Goal: Information Seeking & Learning: Find specific fact

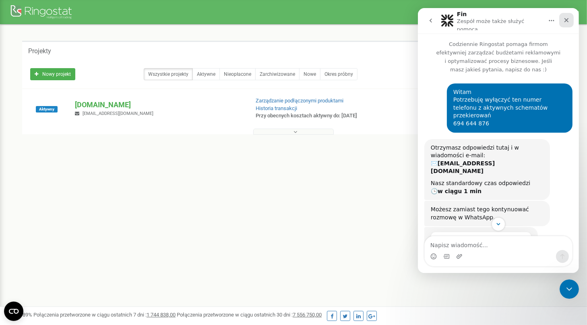
scroll to position [708, 0]
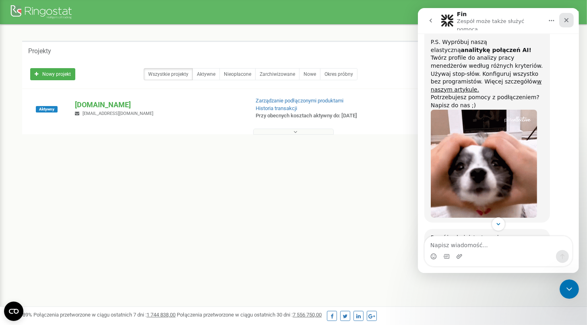
click at [563, 18] on icon "Zamknij" at bounding box center [566, 20] width 6 height 6
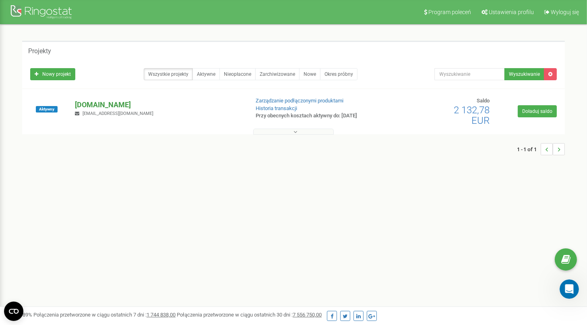
scroll to position [744, 0]
click at [104, 106] on p "[DOMAIN_NAME]" at bounding box center [159, 104] width 168 height 10
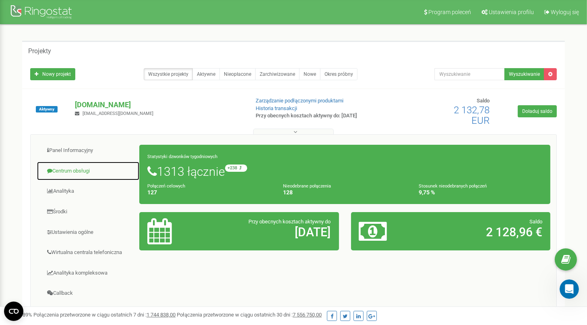
click at [73, 167] on link "Centrum obsługi" at bounding box center [88, 171] width 103 height 20
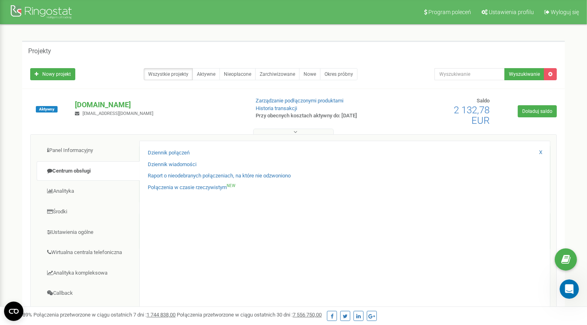
click at [163, 147] on div "Dziennik połączeń Dziennik wiadomości Raport o nieodebranych połączeniach, na k…" at bounding box center [344, 267] width 411 height 253
click at [163, 148] on div "Dziennik połączeń Dziennik wiadomości Raport o nieodebranych połączeniach, na k…" at bounding box center [344, 267] width 411 height 253
click at [163, 151] on link "Dziennik połączeń" at bounding box center [169, 153] width 42 height 8
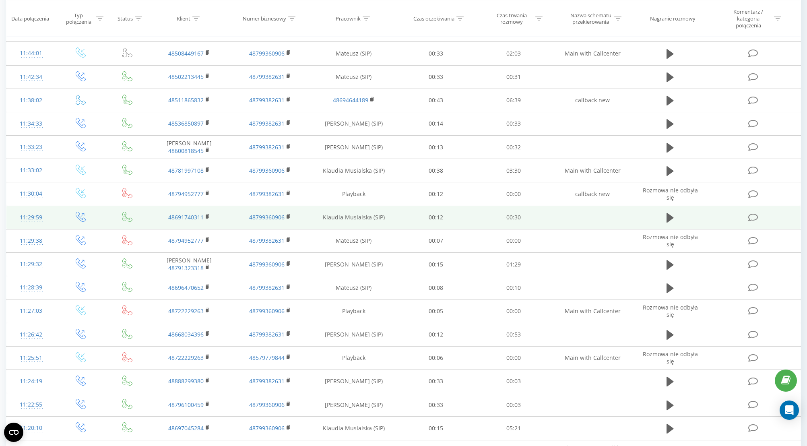
scroll to position [473, 0]
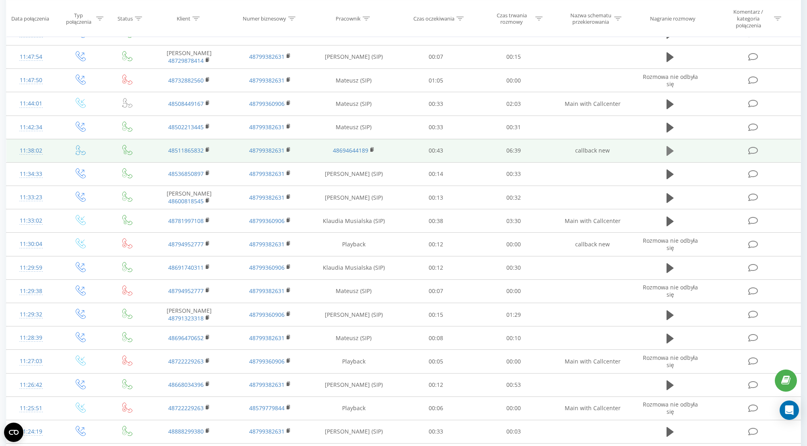
drag, startPoint x: 668, startPoint y: 152, endPoint x: 663, endPoint y: 156, distance: 6.3
click at [668, 152] on icon at bounding box center [670, 151] width 7 height 10
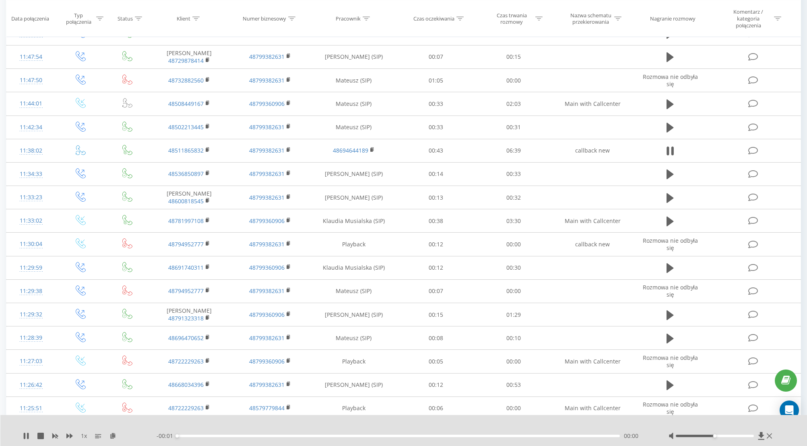
click at [234, 436] on div "00:00" at bounding box center [398, 436] width 443 height 2
drag, startPoint x: 720, startPoint y: 435, endPoint x: 782, endPoint y: 434, distance: 62.0
click at [782, 434] on div "1 x - 06:47 00:01 00:01" at bounding box center [403, 430] width 807 height 31
click at [242, 435] on div "01:00" at bounding box center [398, 436] width 443 height 2
click at [305, 437] on div "01:01" at bounding box center [398, 436] width 443 height 2
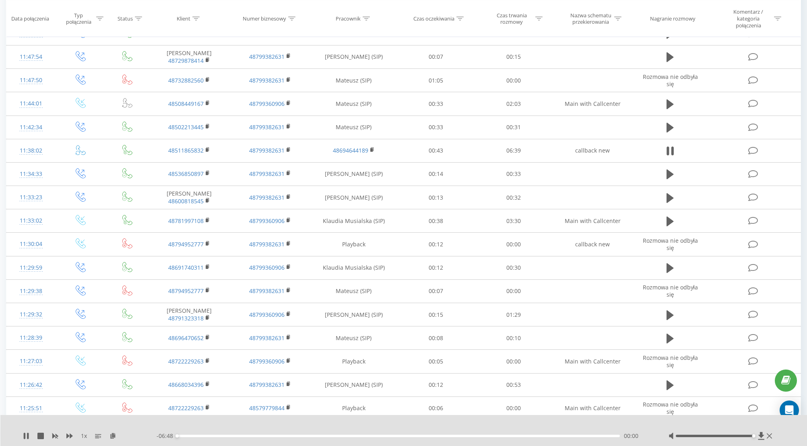
click at [326, 437] on div "00:00" at bounding box center [398, 436] width 443 height 2
click at [339, 436] on div "02:19" at bounding box center [398, 436] width 443 height 2
click at [357, 436] on div "02:30" at bounding box center [398, 436] width 443 height 2
click at [421, 436] on div "02:55" at bounding box center [398, 436] width 443 height 2
click at [422, 436] on div "00:00" at bounding box center [398, 436] width 443 height 2
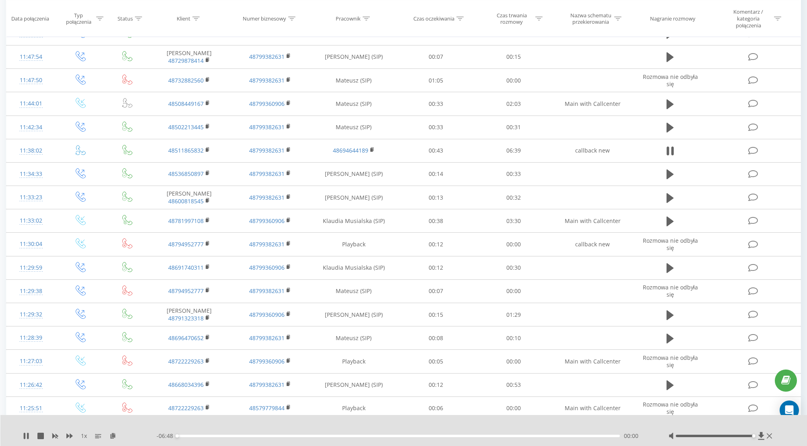
click at [470, 435] on div "00:00" at bounding box center [398, 436] width 443 height 2
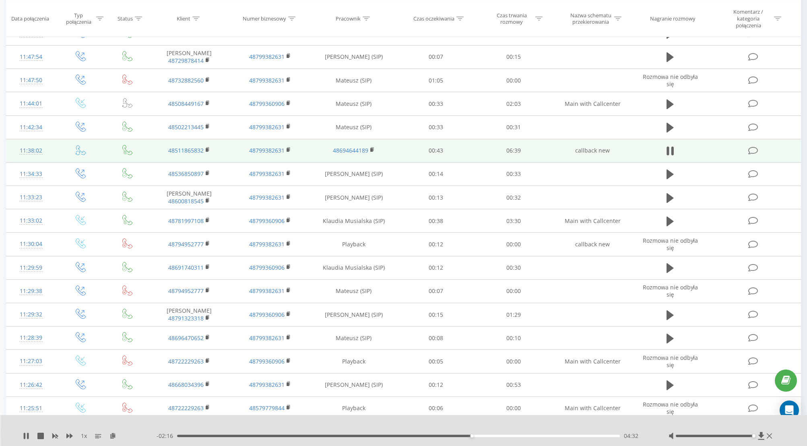
click at [677, 153] on td at bounding box center [670, 150] width 74 height 23
click at [672, 153] on icon at bounding box center [673, 151] width 2 height 9
click at [206, 149] on icon at bounding box center [208, 150] width 4 height 6
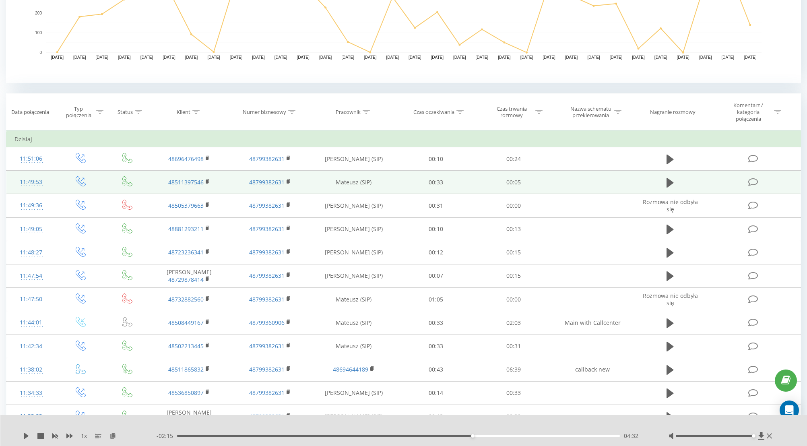
scroll to position [221, 0]
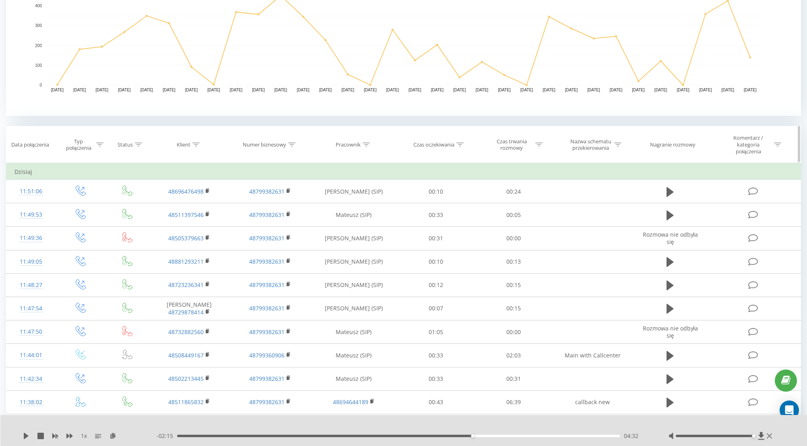
click at [199, 149] on th "Klient" at bounding box center [189, 144] width 81 height 37
click at [198, 145] on icon at bounding box center [195, 145] width 7 height 4
click at [192, 202] on input "text" at bounding box center [189, 206] width 71 height 14
paste input "500049899"
type input "500049899"
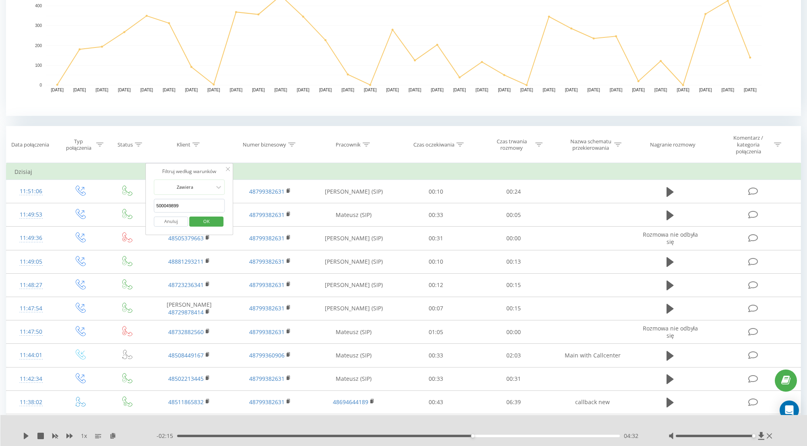
click at [204, 226] on span "OK" at bounding box center [206, 221] width 23 height 12
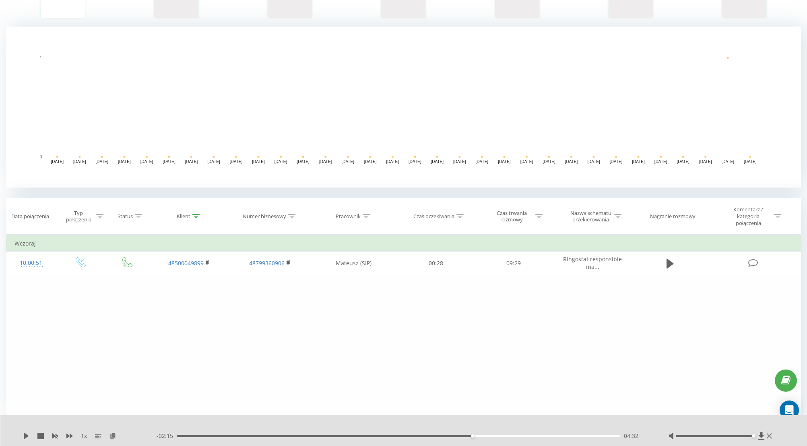
scroll to position [150, 0]
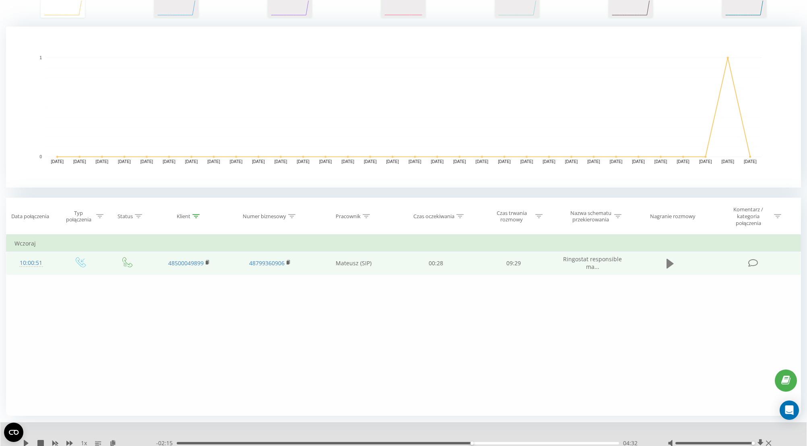
click at [667, 261] on icon at bounding box center [670, 263] width 7 height 10
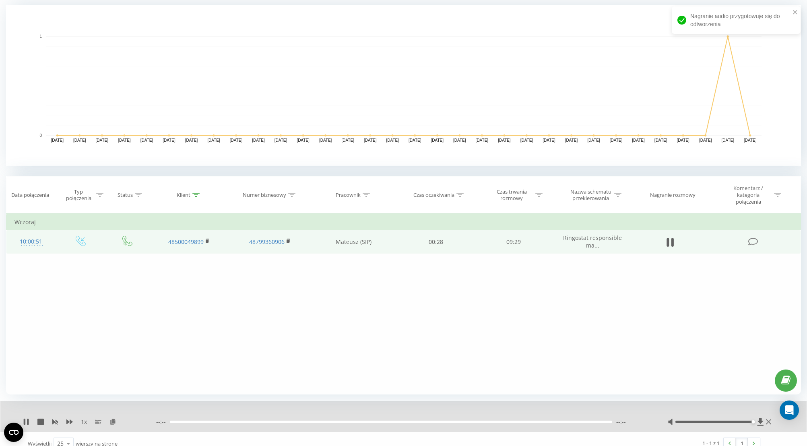
scroll to position [180, 0]
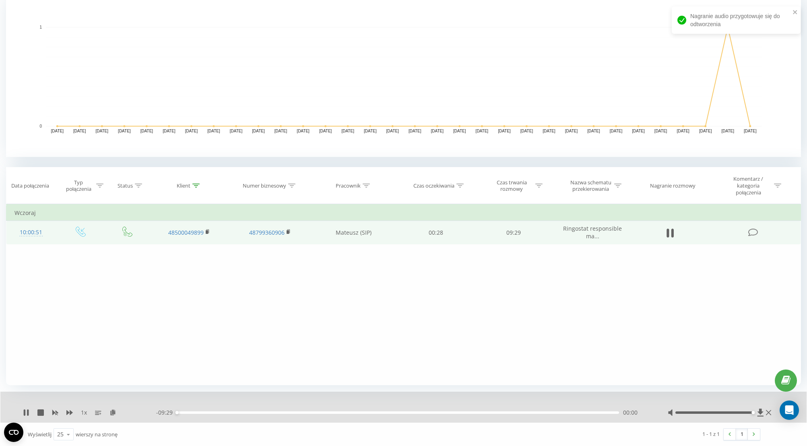
click at [185, 412] on div "00:00" at bounding box center [398, 413] width 443 height 2
click at [207, 412] on div "00:13" at bounding box center [398, 413] width 443 height 2
click at [217, 412] on div "00:51" at bounding box center [398, 413] width 443 height 2
click at [228, 413] on div "00:54" at bounding box center [398, 413] width 443 height 2
click at [239, 412] on div "01:20" at bounding box center [398, 413] width 443 height 2
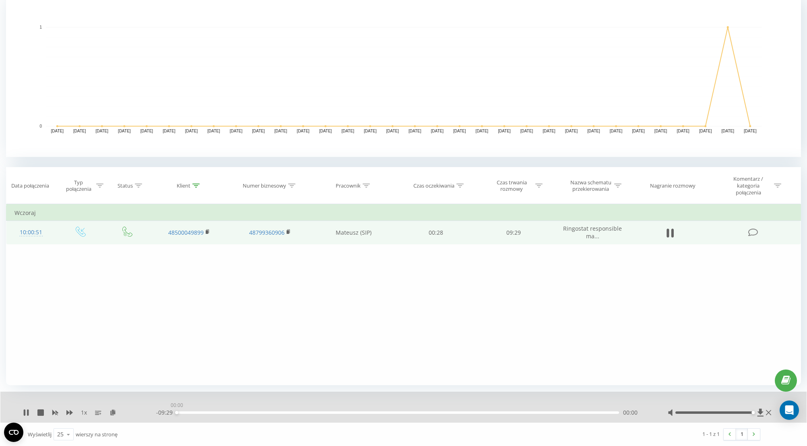
click at [257, 412] on div "00:00" at bounding box center [398, 413] width 443 height 2
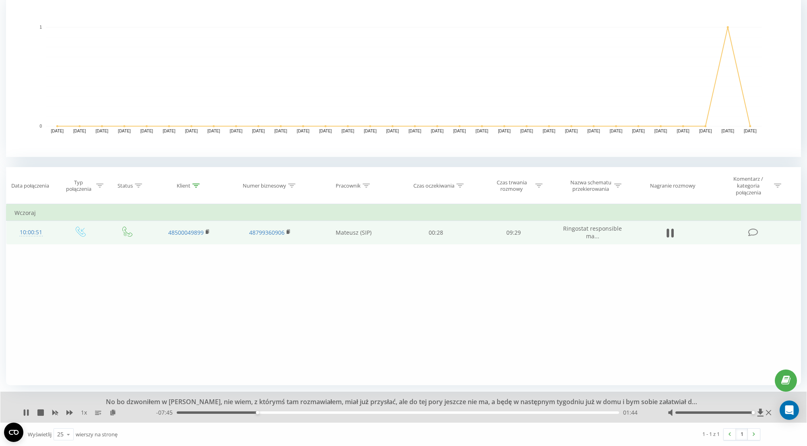
click at [268, 412] on div "01:44" at bounding box center [398, 413] width 443 height 2
click at [284, 413] on div "01:58" at bounding box center [398, 413] width 443 height 2
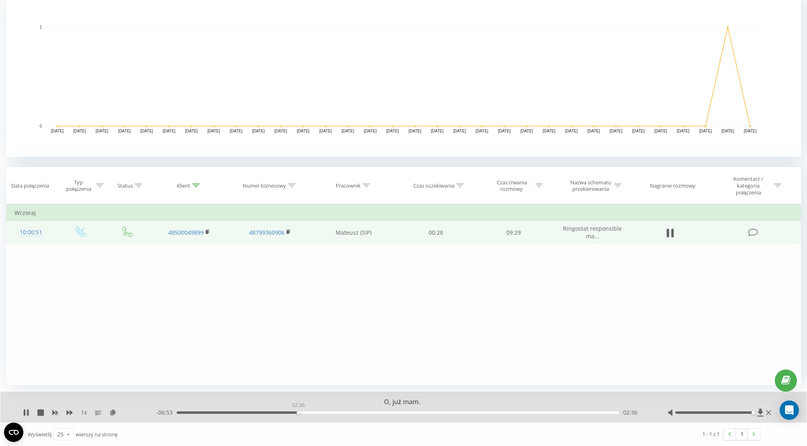
click at [298, 414] on div "02:36" at bounding box center [398, 413] width 443 height 2
click at [310, 413] on div "02:51" at bounding box center [398, 413] width 443 height 2
click at [325, 412] on div "03:10" at bounding box center [398, 413] width 443 height 2
click at [339, 412] on div "03:11" at bounding box center [398, 413] width 443 height 2
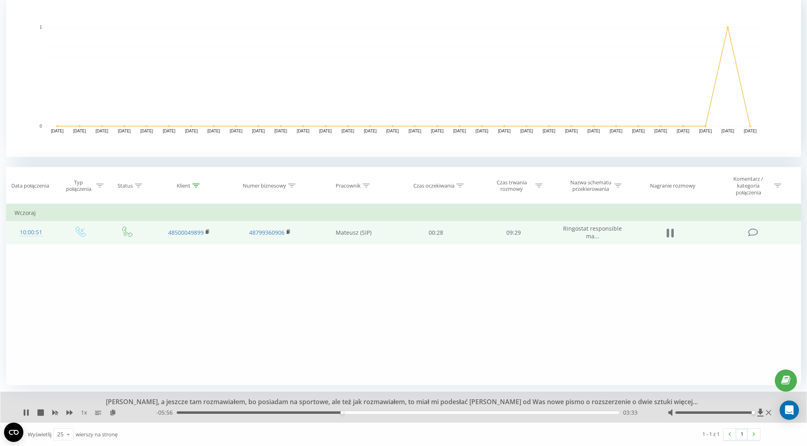
click at [672, 227] on icon at bounding box center [670, 232] width 7 height 11
